Goal: Information Seeking & Learning: Learn about a topic

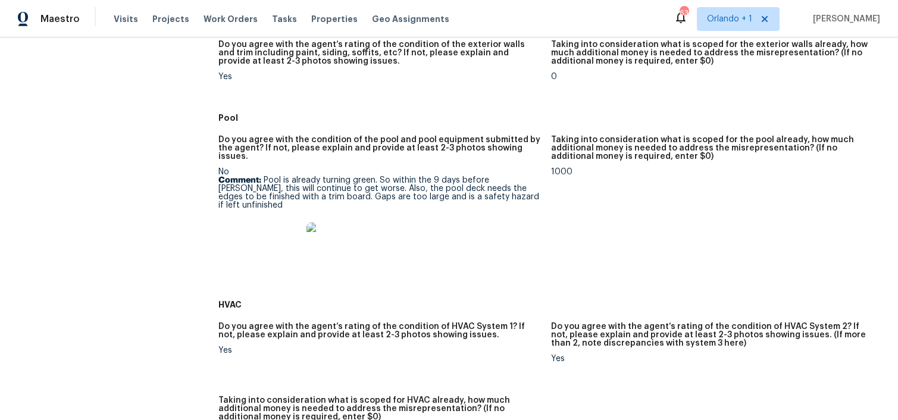
scroll to position [553, 0]
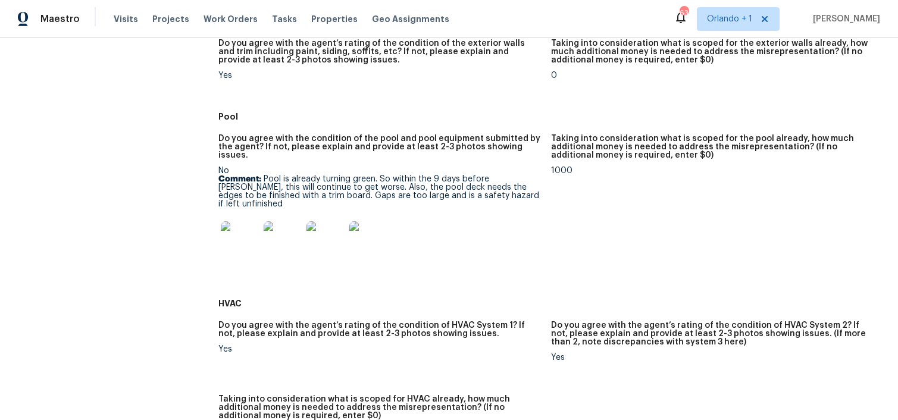
click at [251, 231] on img at bounding box center [240, 240] width 38 height 38
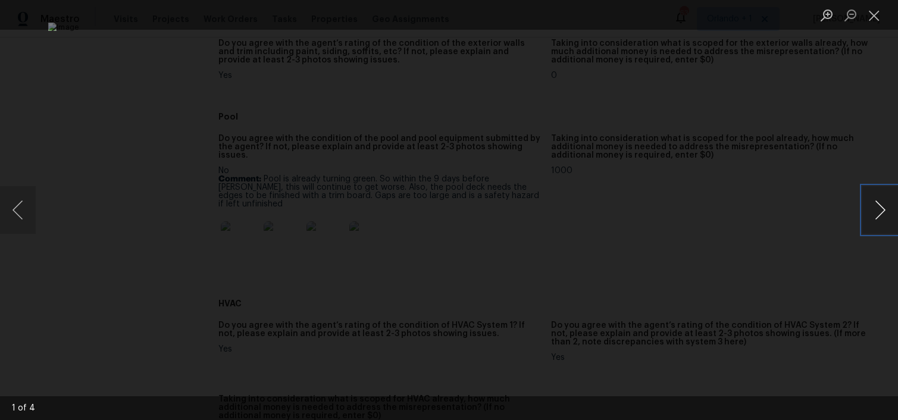
click at [876, 211] on button "Next image" at bounding box center [880, 210] width 36 height 48
click at [876, 20] on button "Close lightbox" at bounding box center [874, 15] width 24 height 21
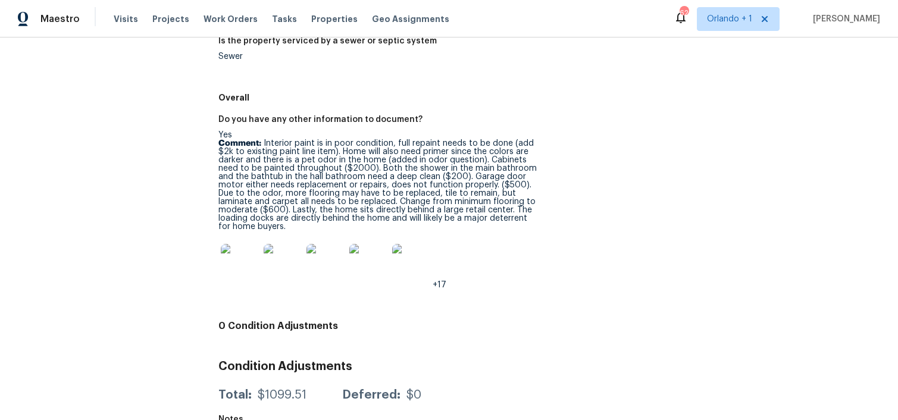
scroll to position [1833, 0]
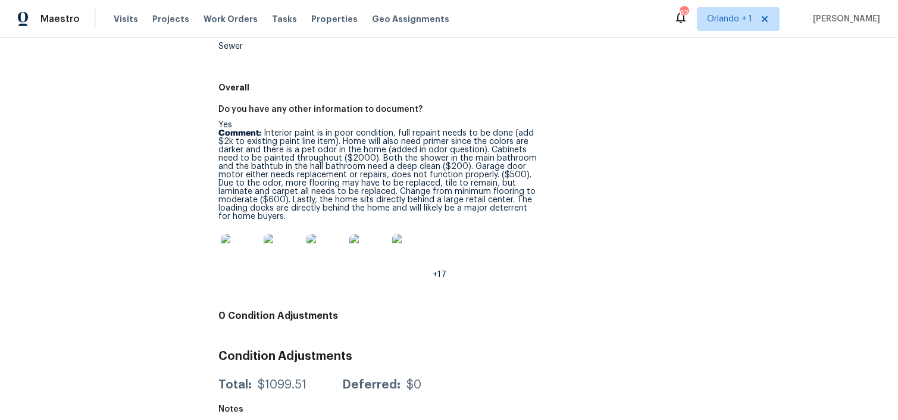
click at [230, 236] on img at bounding box center [240, 253] width 38 height 38
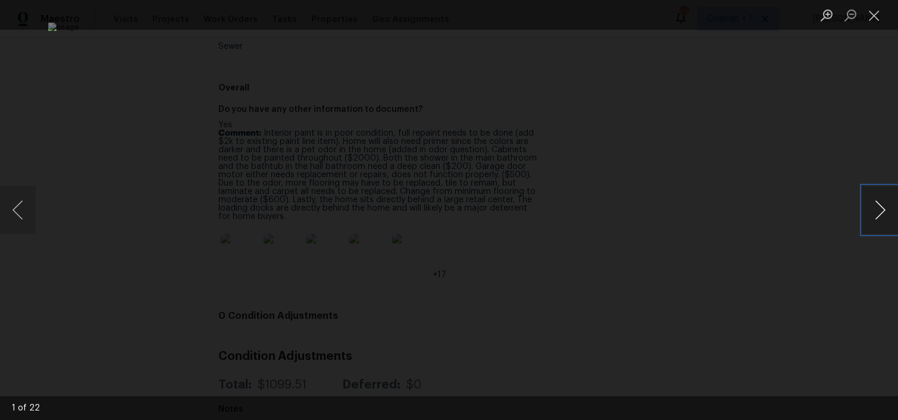
click at [873, 215] on button "Next image" at bounding box center [880, 210] width 36 height 48
click at [874, 215] on button "Next image" at bounding box center [880, 210] width 36 height 48
click at [880, 221] on button "Next image" at bounding box center [880, 210] width 36 height 48
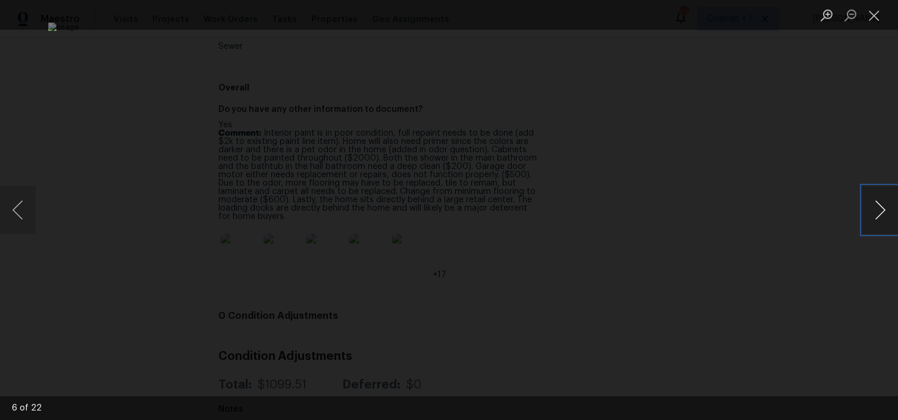
click at [880, 221] on button "Next image" at bounding box center [880, 210] width 36 height 48
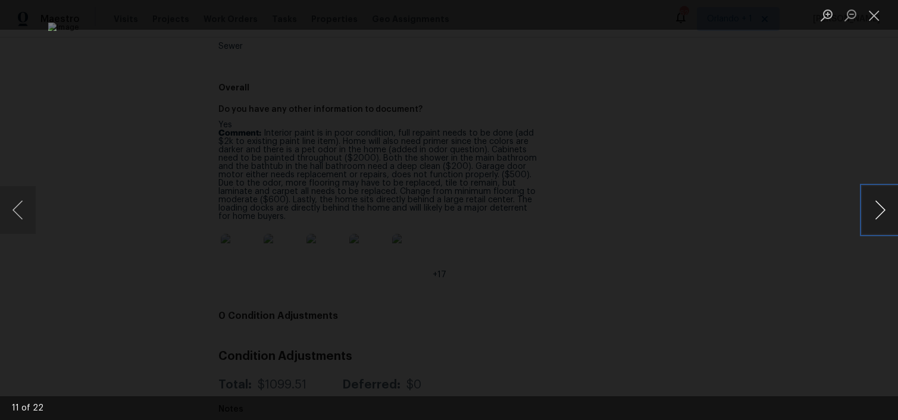
click at [880, 221] on button "Next image" at bounding box center [880, 210] width 36 height 48
click at [874, 16] on button "Close lightbox" at bounding box center [874, 15] width 24 height 21
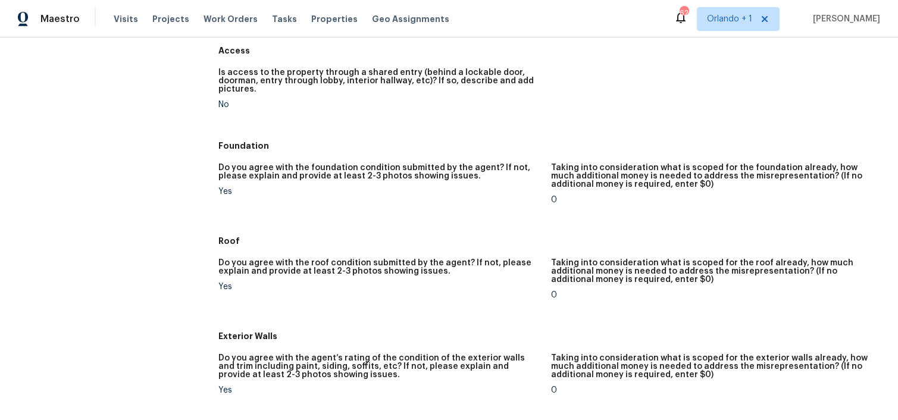
scroll to position [239, 0]
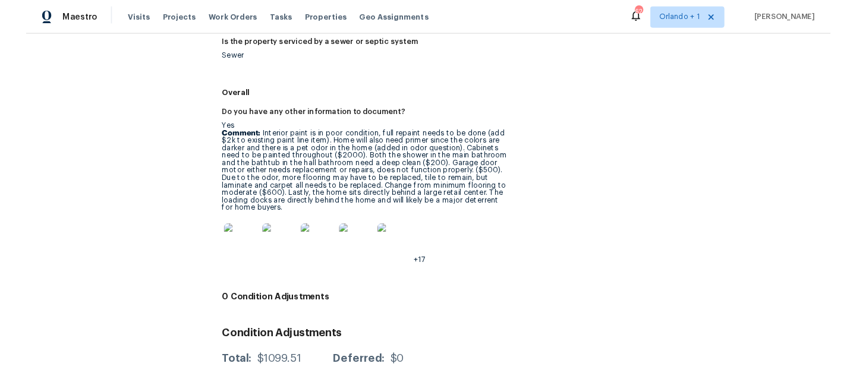
scroll to position [1825, 0]
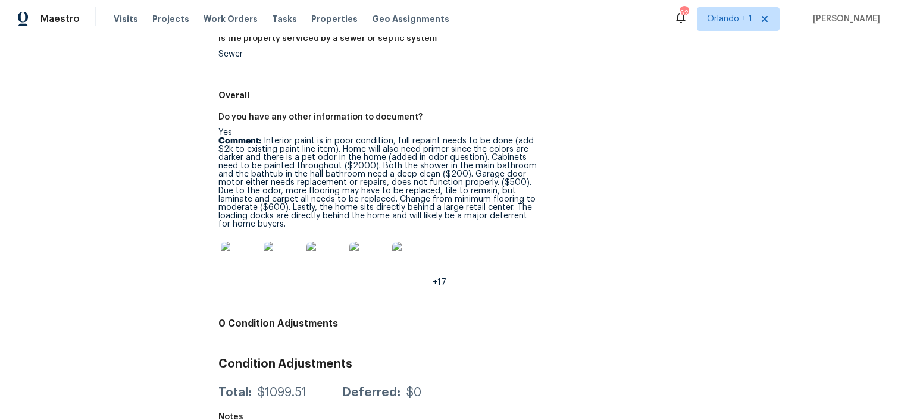
click at [374, 256] on img at bounding box center [368, 260] width 38 height 38
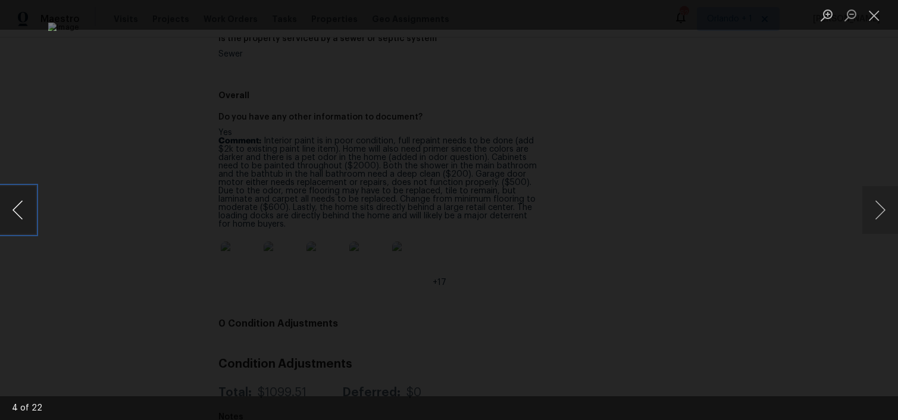
click at [21, 224] on button "Previous image" at bounding box center [18, 210] width 36 height 48
click at [871, 18] on button "Close lightbox" at bounding box center [874, 15] width 24 height 21
